Goal: Check status: Check status

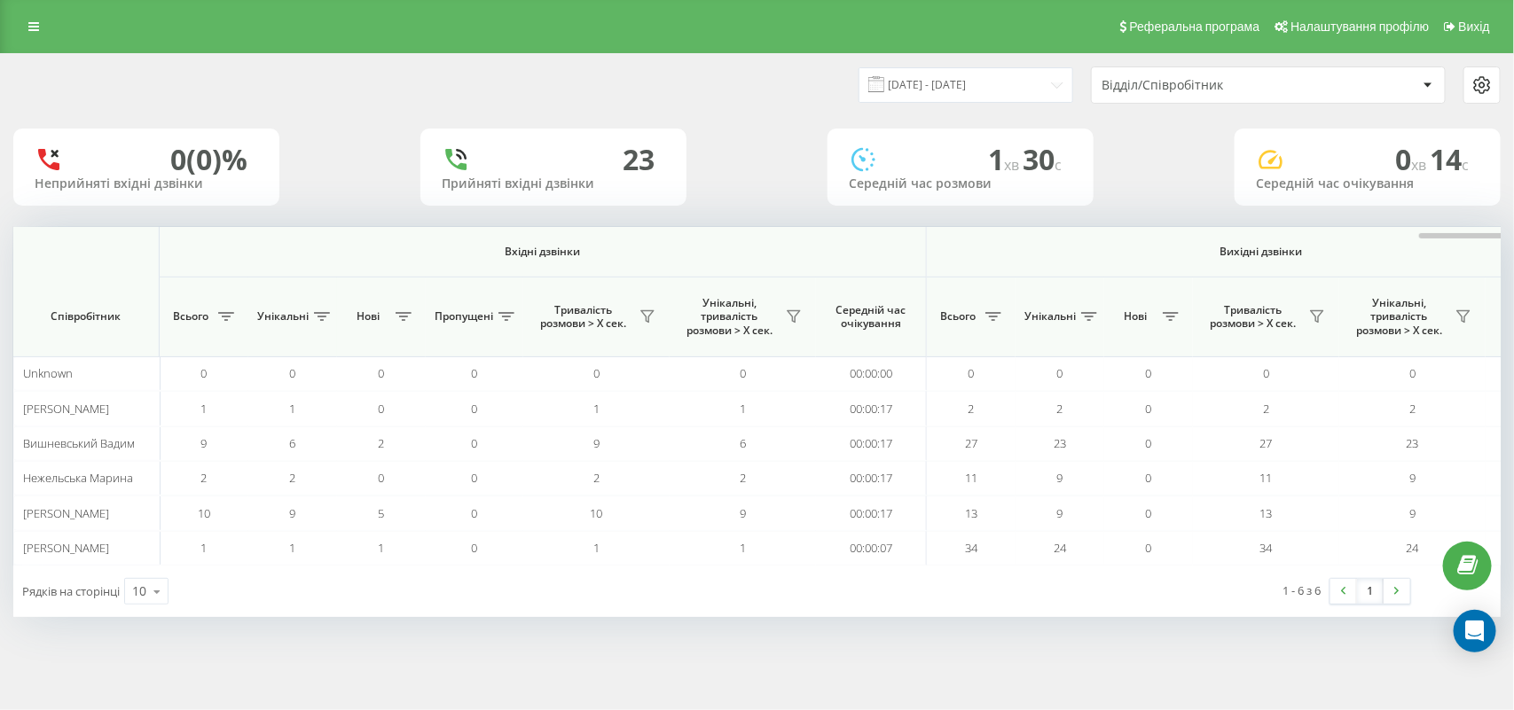
scroll to position [0, 878]
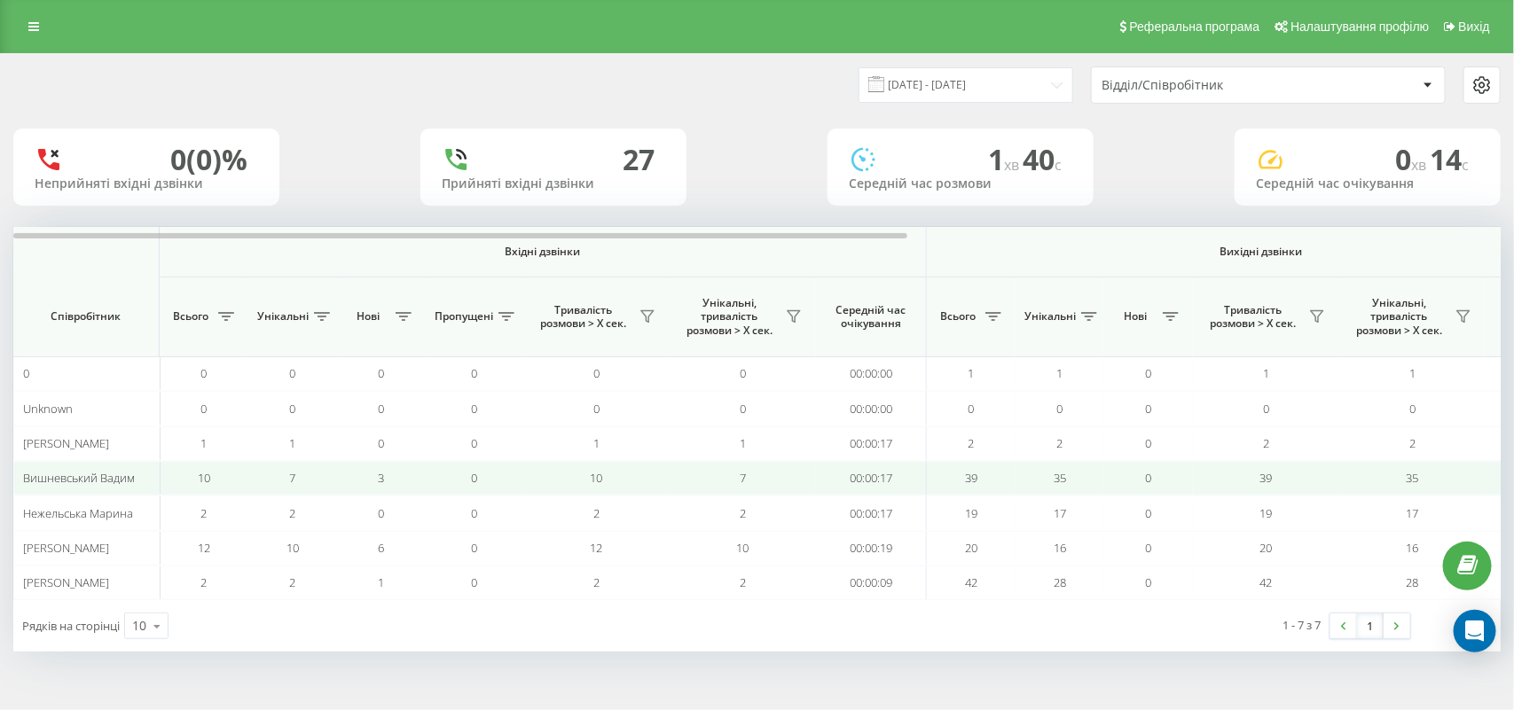
click at [637, 481] on td "10" at bounding box center [596, 478] width 146 height 35
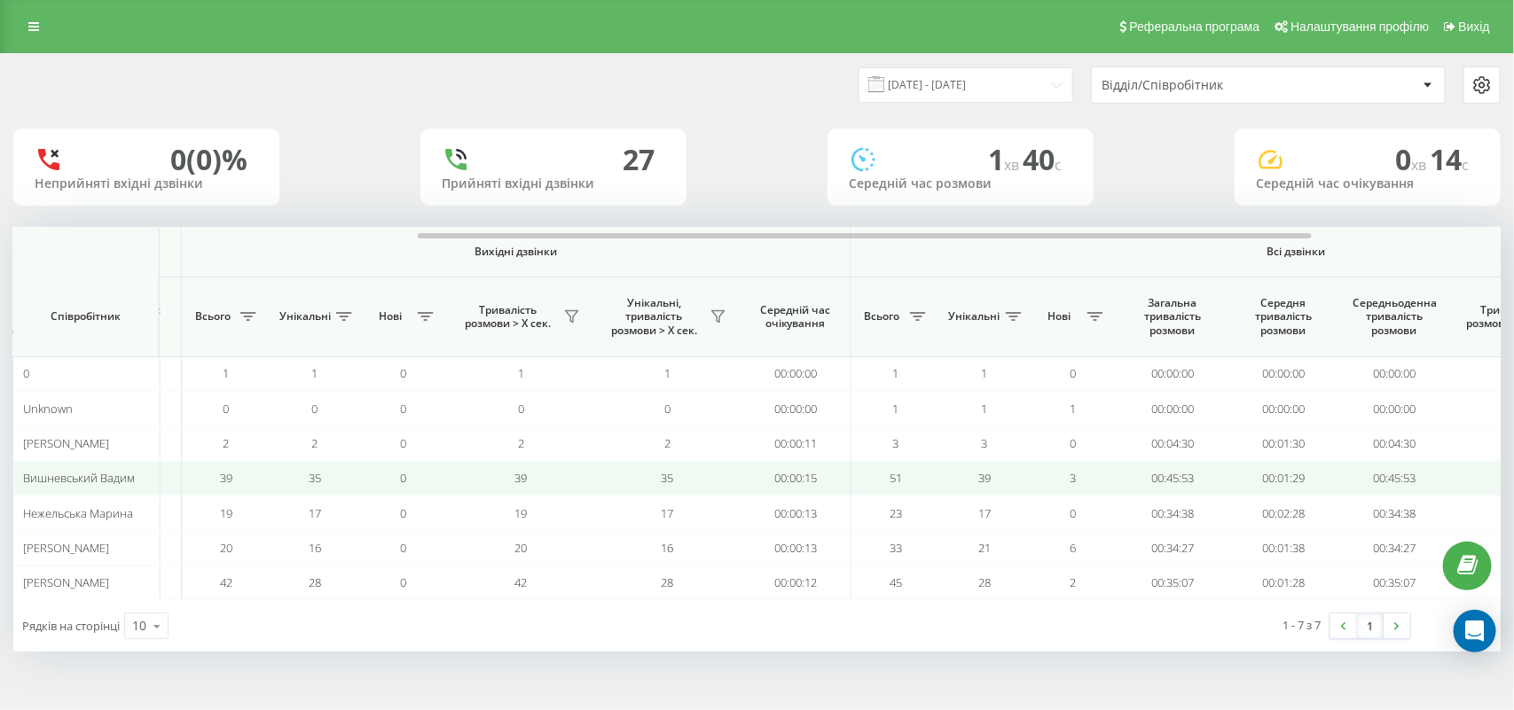
scroll to position [0, 851]
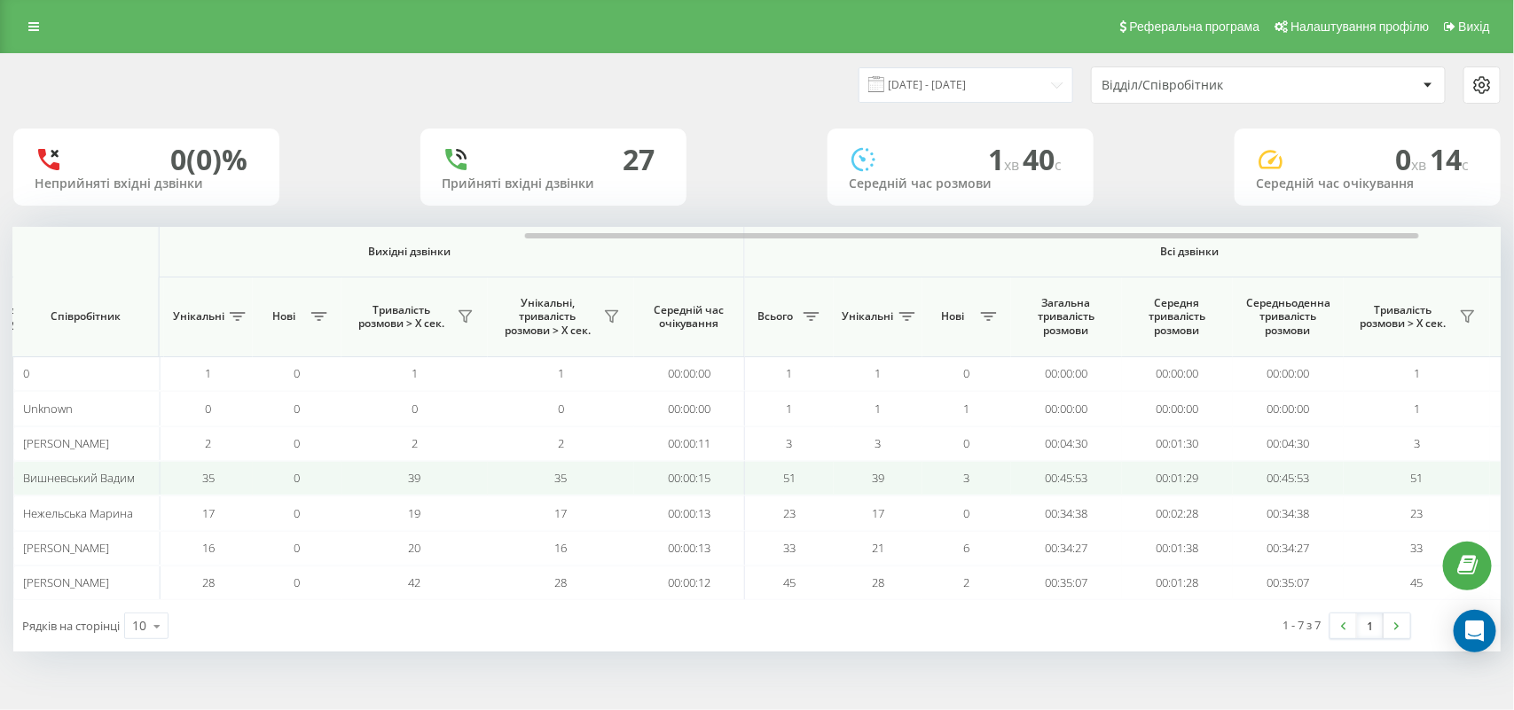
click at [311, 481] on td "0" at bounding box center [297, 478] width 89 height 35
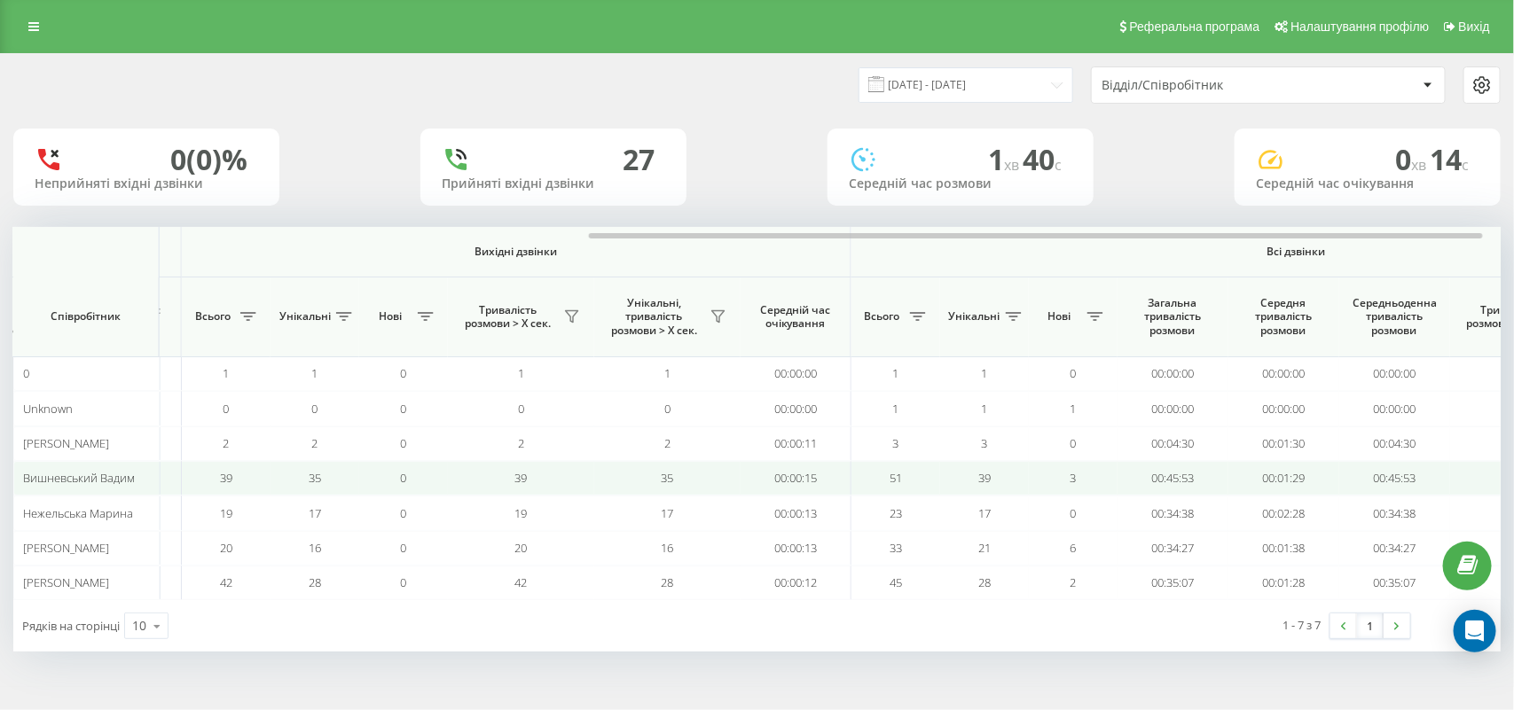
scroll to position [0, 825]
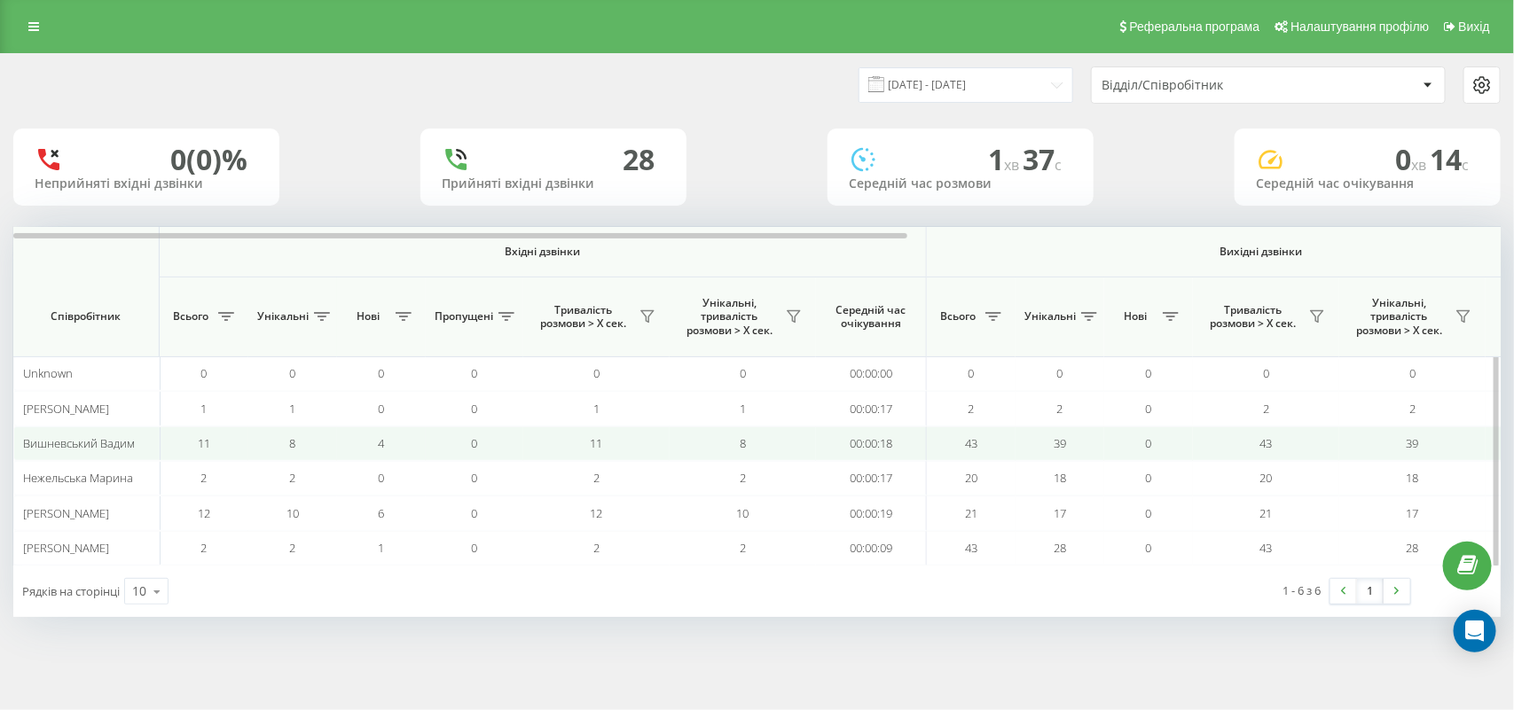
click at [259, 450] on td "8" at bounding box center [292, 444] width 89 height 35
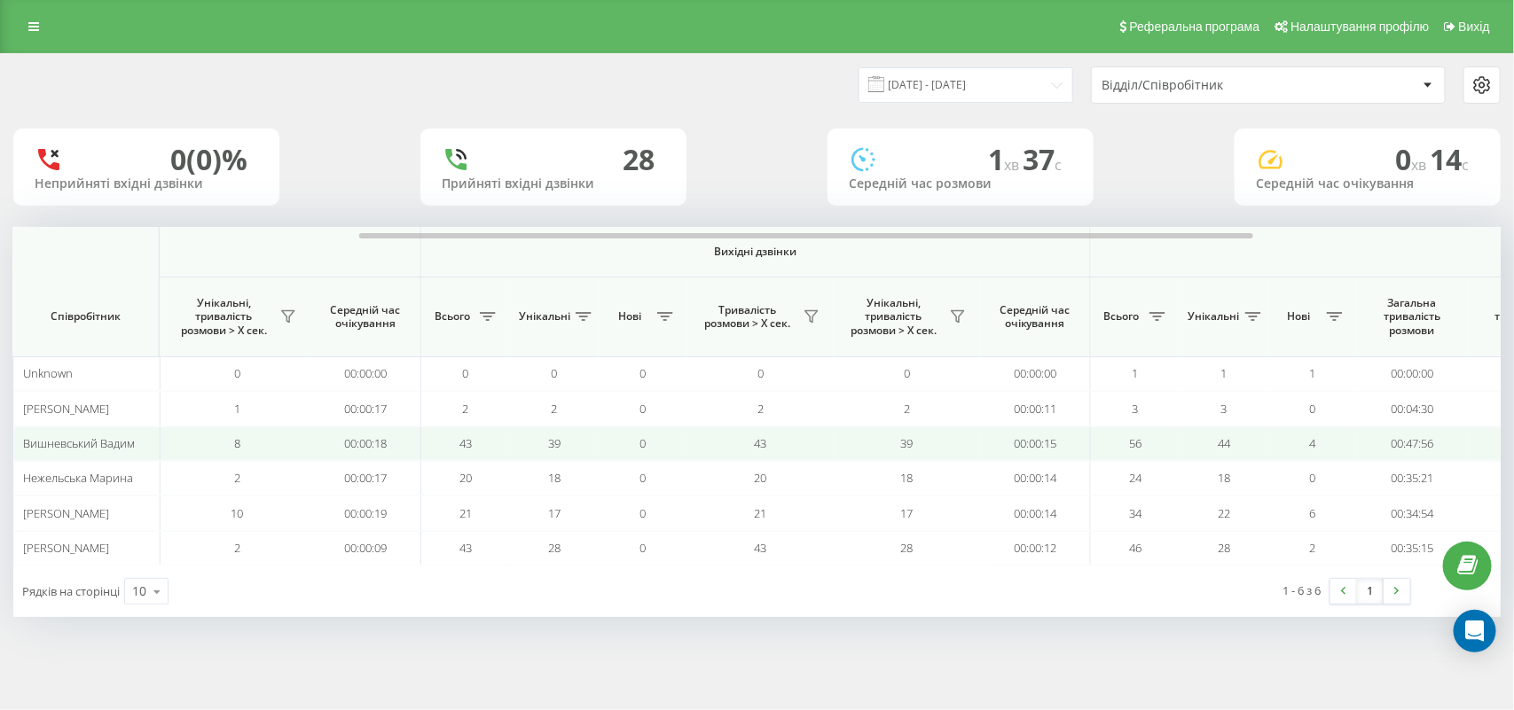
scroll to position [0, 532]
